Goal: Complete application form: Complete application form

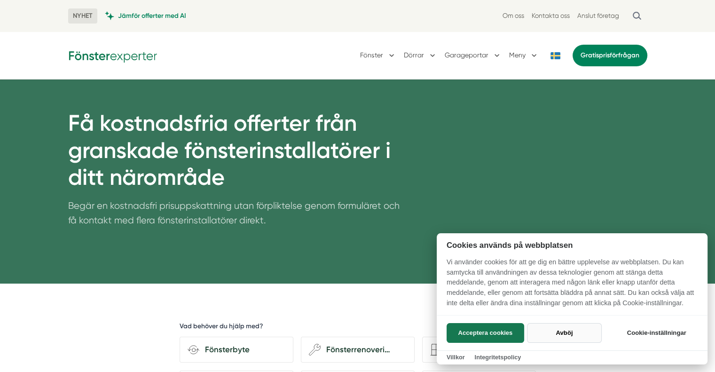
click at [560, 332] on button "Avböj" at bounding box center [564, 333] width 75 height 20
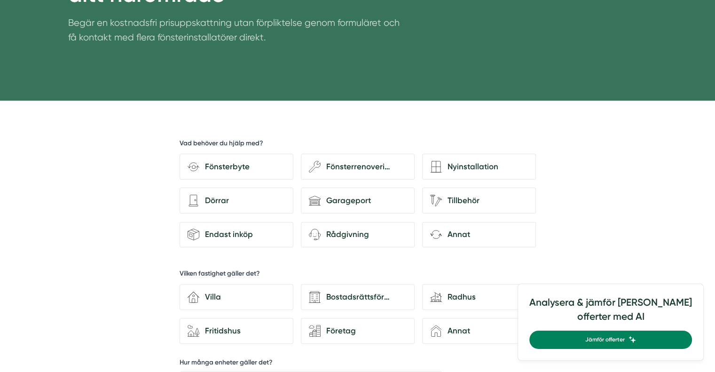
scroll to position [187, 0]
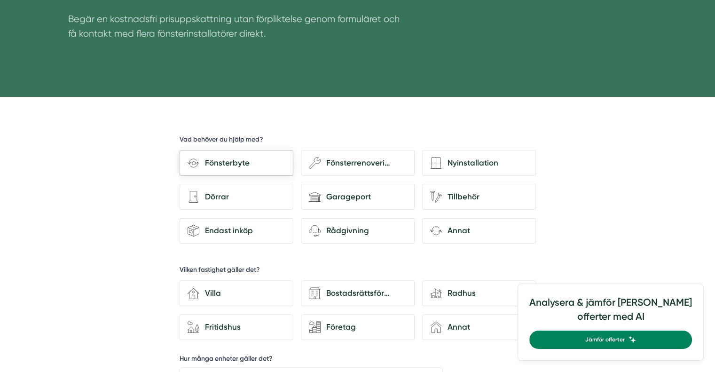
click at [227, 166] on div "Fönsterbyte" at bounding box center [242, 163] width 86 height 13
click at [0, 0] on input "Fönsterbyte" at bounding box center [0, 0] width 0 height 0
click at [234, 160] on div "Fönsterbyte" at bounding box center [242, 163] width 86 height 13
click at [0, 0] on input "Fönsterbyte" at bounding box center [0, 0] width 0 height 0
click at [234, 160] on div "Fönsterbyte" at bounding box center [242, 163] width 86 height 13
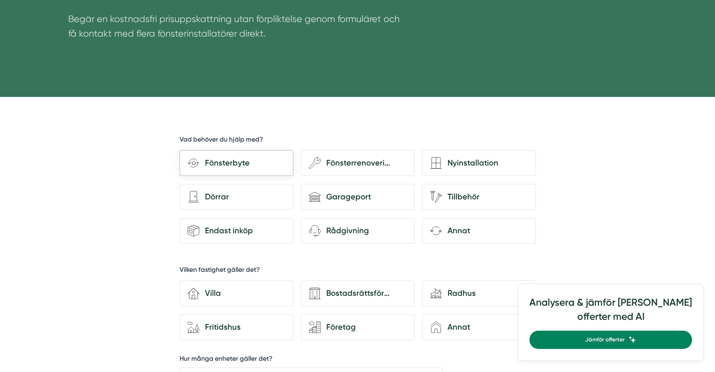
click at [0, 0] on input "Fönsterbyte" at bounding box center [0, 0] width 0 height 0
click at [234, 160] on div "Fönsterbyte" at bounding box center [242, 163] width 86 height 13
click at [0, 0] on input "Fönsterbyte" at bounding box center [0, 0] width 0 height 0
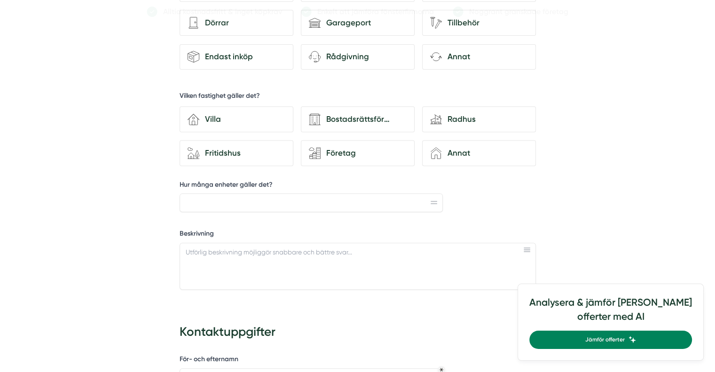
scroll to position [344, 0]
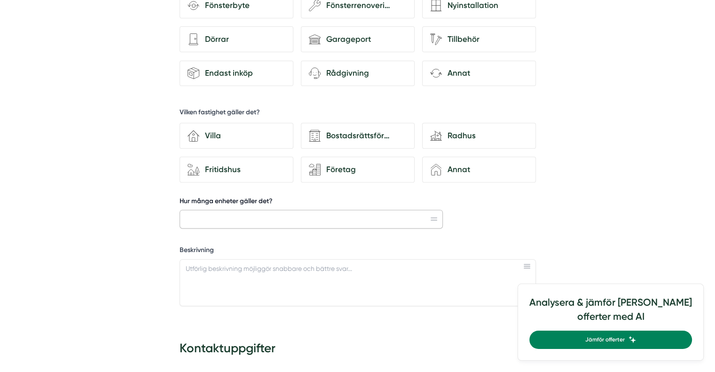
drag, startPoint x: 416, startPoint y: 218, endPoint x: 417, endPoint y: 205, distance: 12.8
click at [417, 205] on div "Hur många enheter gäller det?" at bounding box center [312, 212] width 264 height 32
type input "2"
click at [314, 282] on textarea "Beskrivning" at bounding box center [358, 282] width 356 height 47
click at [255, 7] on div "Fönsterbyte" at bounding box center [242, 5] width 86 height 13
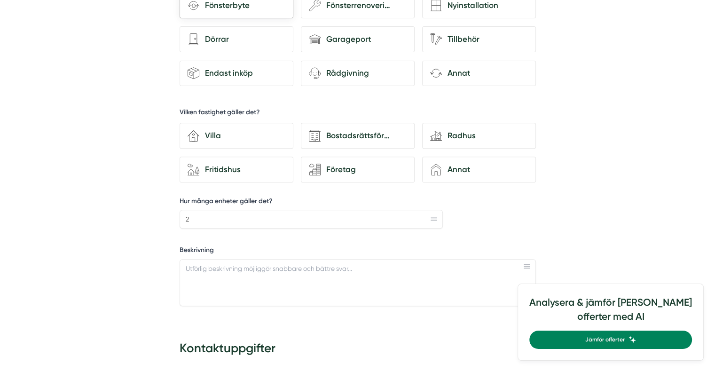
click at [0, 0] on input "Fönsterbyte" at bounding box center [0, 0] width 0 height 0
click at [328, 266] on textarea "Beskrivning" at bounding box center [358, 282] width 356 height 47
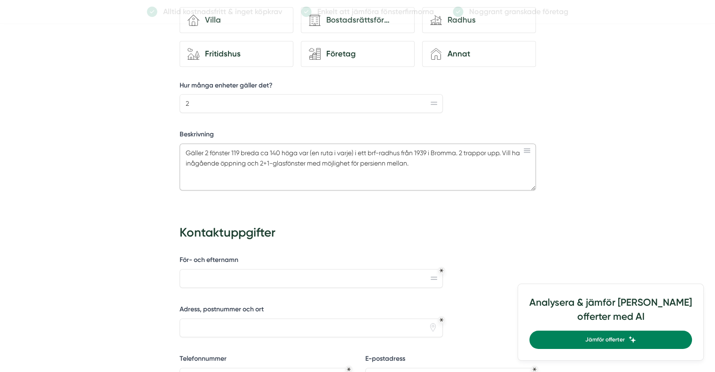
scroll to position [489, 0]
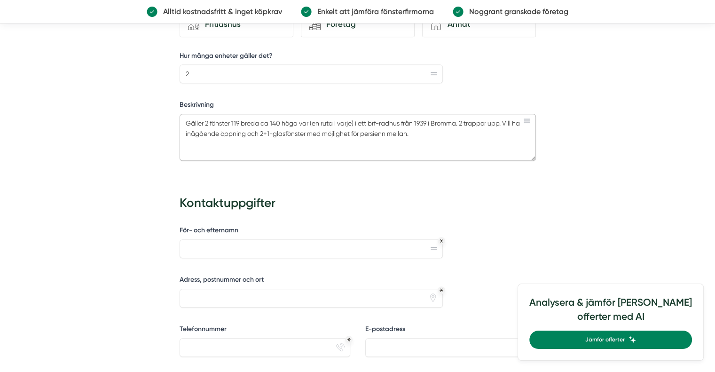
type textarea "Gäller 2 fönster 119 breda ca 140 höga var (en ruta i varje) i ett brf-radhus f…"
click at [321, 240] on input "För- och efternamn" at bounding box center [312, 248] width 264 height 19
type input "[PERSON_NAME]"
type input "[STREET_ADDRESS]"
type input "[PERSON_NAME][EMAIL_ADDRESS][DOMAIN_NAME]"
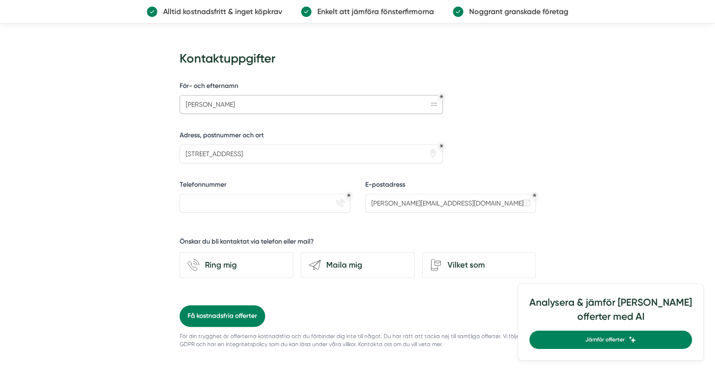
scroll to position [651, 0]
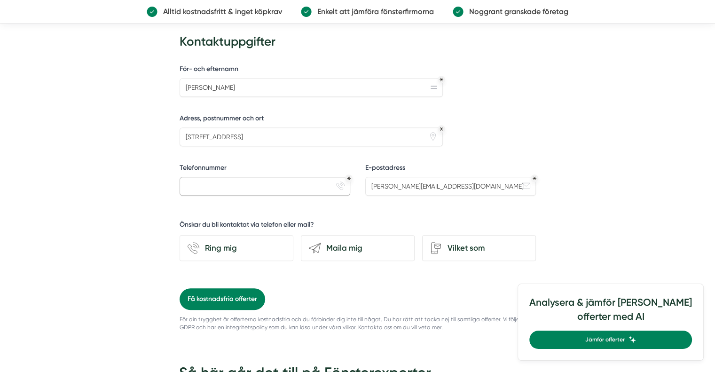
click at [265, 184] on input "Telefonnummer" at bounding box center [265, 186] width 171 height 19
type input "0705371198"
click at [332, 242] on div "Maila mig" at bounding box center [364, 248] width 86 height 13
click at [0, 0] on input "send-email Maila mig" at bounding box center [0, 0] width 0 height 0
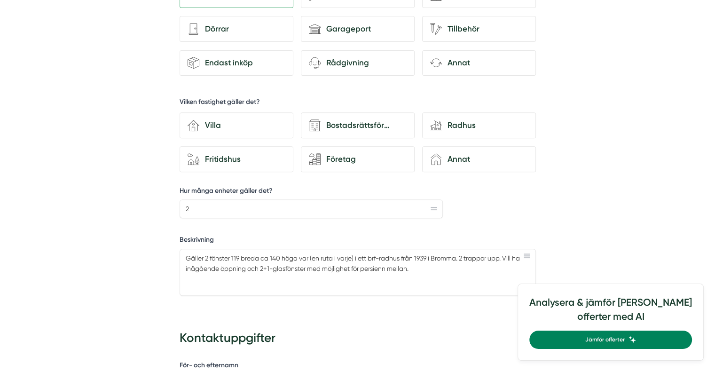
scroll to position [362, 0]
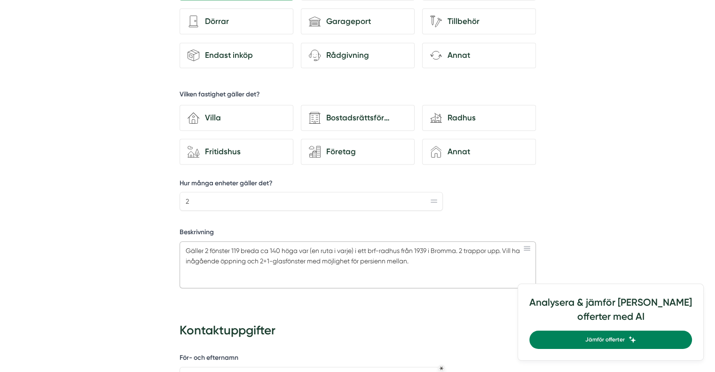
click at [473, 262] on textarea "Gäller 2 fönster 119 breda ca 140 höga var (en ruta i varje) i ett brf-radhus f…" at bounding box center [358, 264] width 356 height 47
click at [246, 263] on textarea "Gäller 2 fönster 119 breda ca 140 höga var (en ruta i varje) i ett brf-radhus f…" at bounding box center [358, 264] width 356 height 47
click at [497, 259] on textarea "Gäller 2 fönster 119 breda ca 140 höga var (en ruta i varje) i ett brf-radhus f…" at bounding box center [358, 264] width 356 height 47
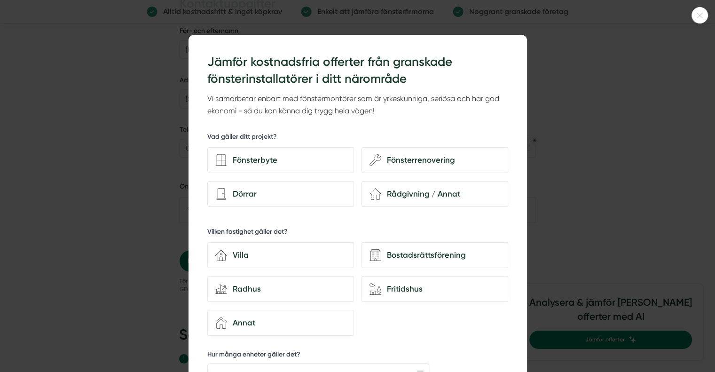
scroll to position [698, 0]
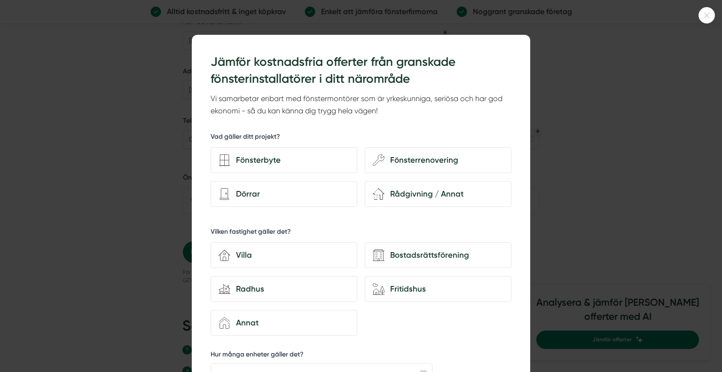
drag, startPoint x: 718, startPoint y: 121, endPoint x: 721, endPoint y: 174, distance: 53.6
click at [714, 174] on html "NYHET Jämför offerter med AI Om oss Kontakta oss Anslut företag [GEOGRAPHIC_DAT…" at bounding box center [361, 182] width 722 height 1760
type textarea "Gäller 2 fönster 119 breda ca 140 höga var (en ruta i varje) i ett brf-radhus f…"
click at [504, 56] on h3 "Jämför kostnadsfria offerter från granskade fönsterinstallatörer i ditt närområ…" at bounding box center [361, 71] width 301 height 34
click at [677, 42] on div at bounding box center [361, 186] width 722 height 372
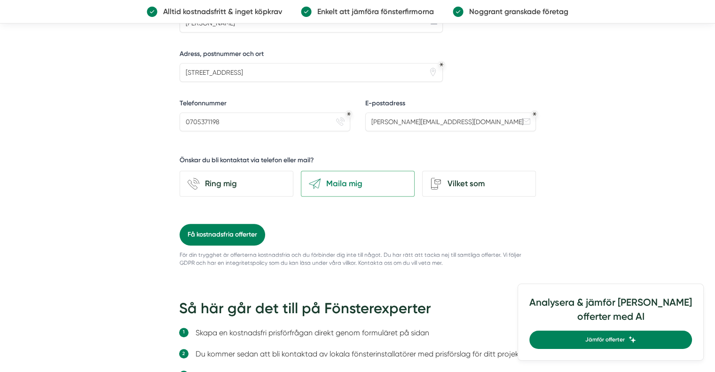
scroll to position [709, 0]
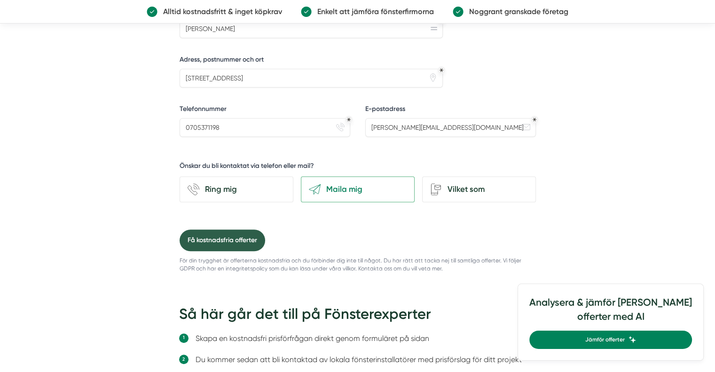
click at [220, 235] on button "Få kostnadsfria offerter" at bounding box center [223, 240] width 86 height 22
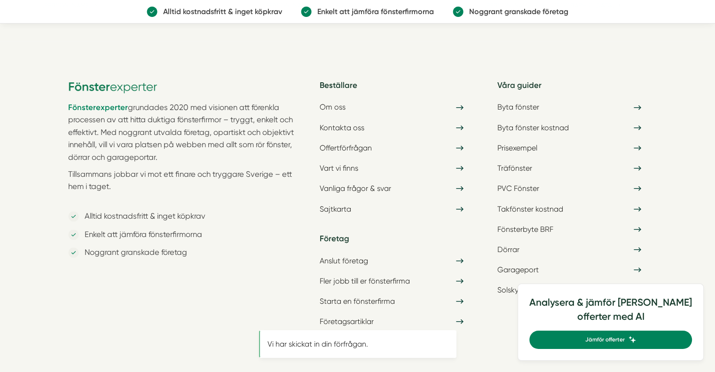
scroll to position [0, 0]
